Goal: Information Seeking & Learning: Find specific fact

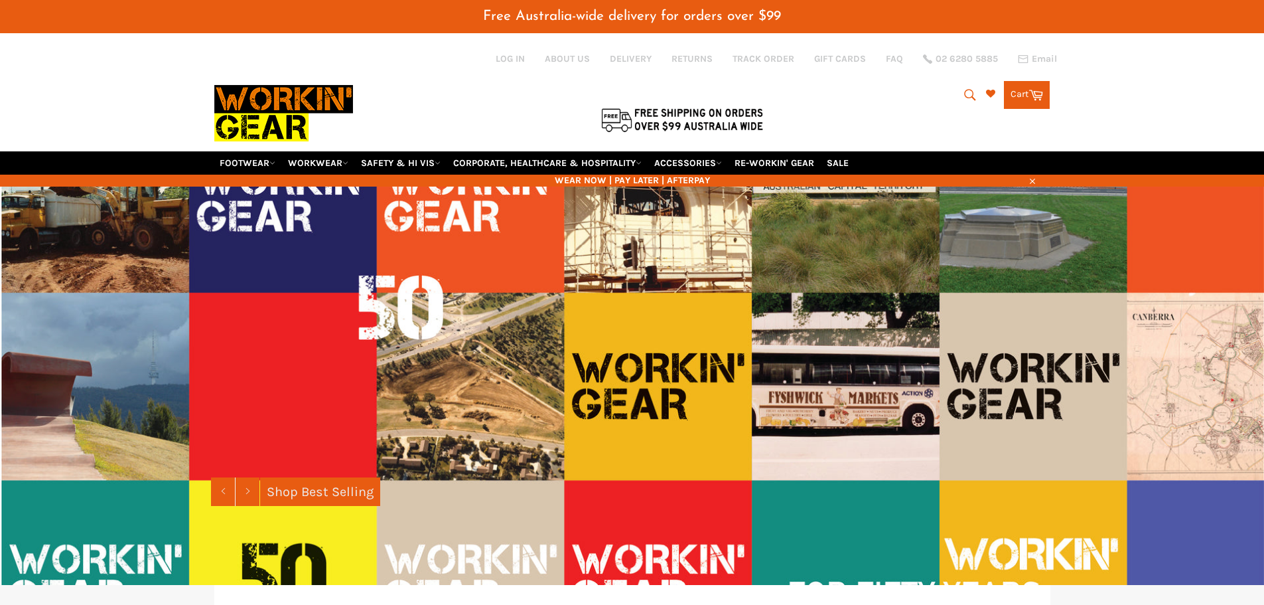
click at [970, 61] on span "02 6280 5885" at bounding box center [967, 58] width 62 height 9
click at [971, 95] on icon "submit" at bounding box center [970, 94] width 11 height 11
click at [934, 96] on input "Search" at bounding box center [916, 95] width 166 height 25
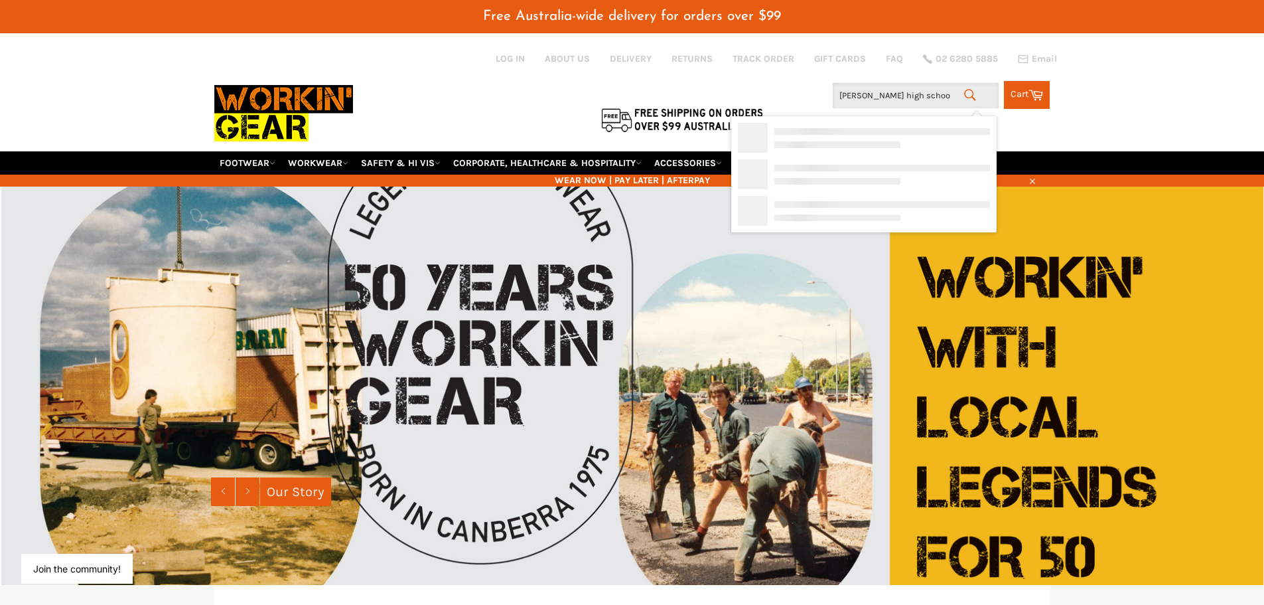
type input "[PERSON_NAME][GEOGRAPHIC_DATA]"
